Goal: Check status: Check status

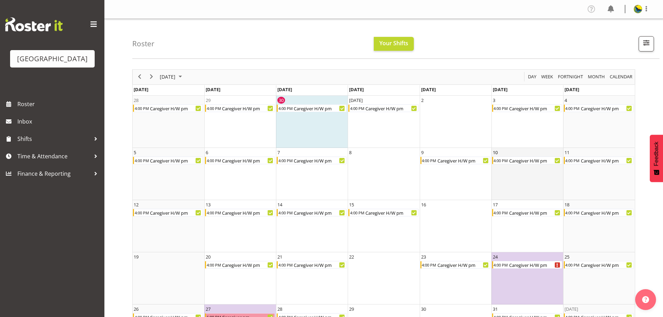
scroll to position [48, 0]
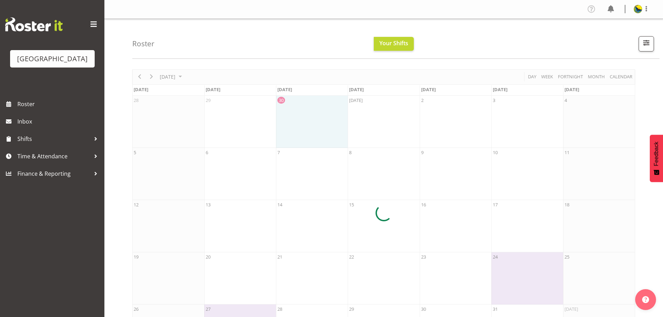
scroll to position [48, 0]
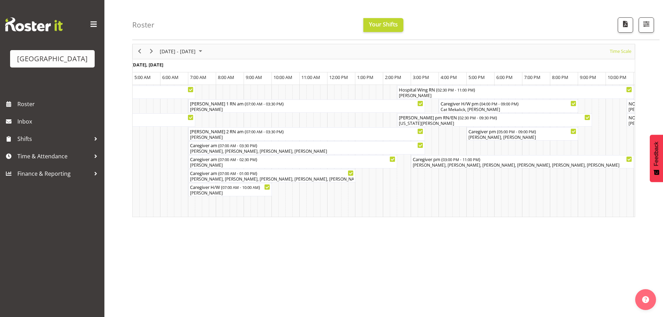
scroll to position [0, 1472]
